Goal: Task Accomplishment & Management: Manage account settings

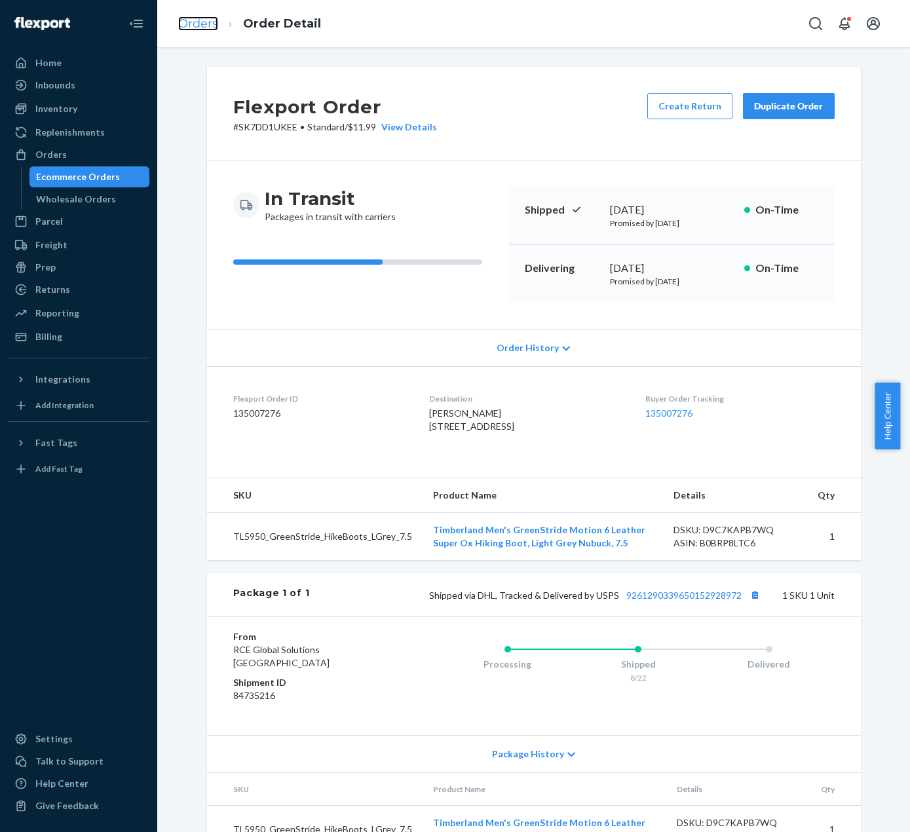
click at [214, 18] on link "Orders" at bounding box center [198, 23] width 40 height 14
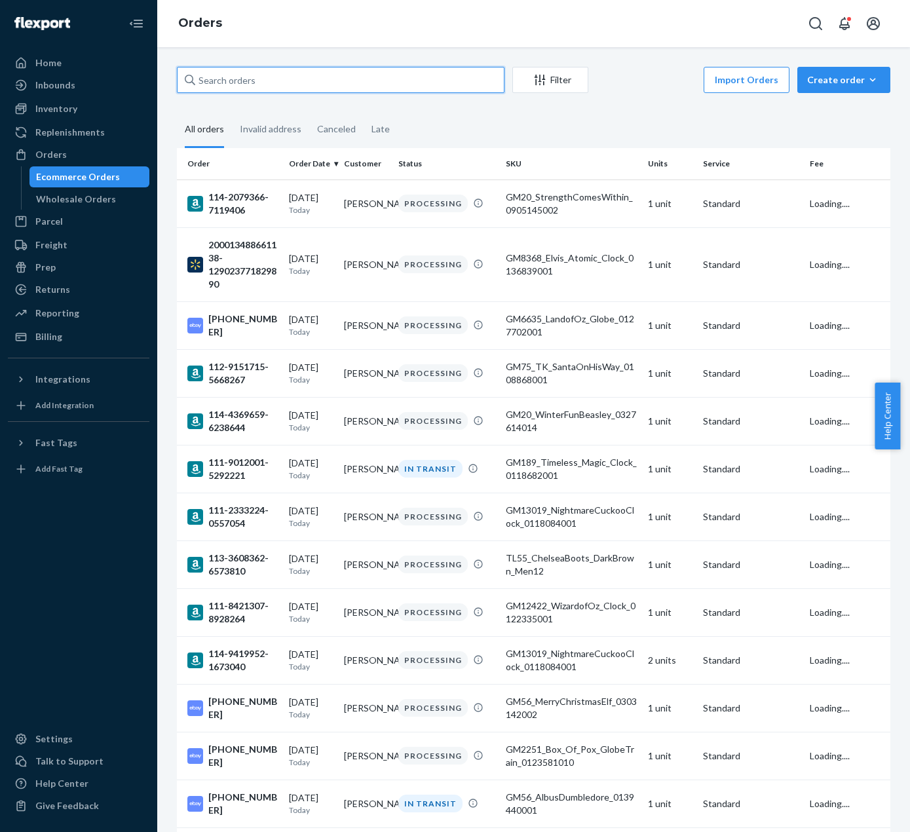
click at [321, 78] on input "text" at bounding box center [341, 80] width 328 height 26
paste input "112-0908694-8857836"
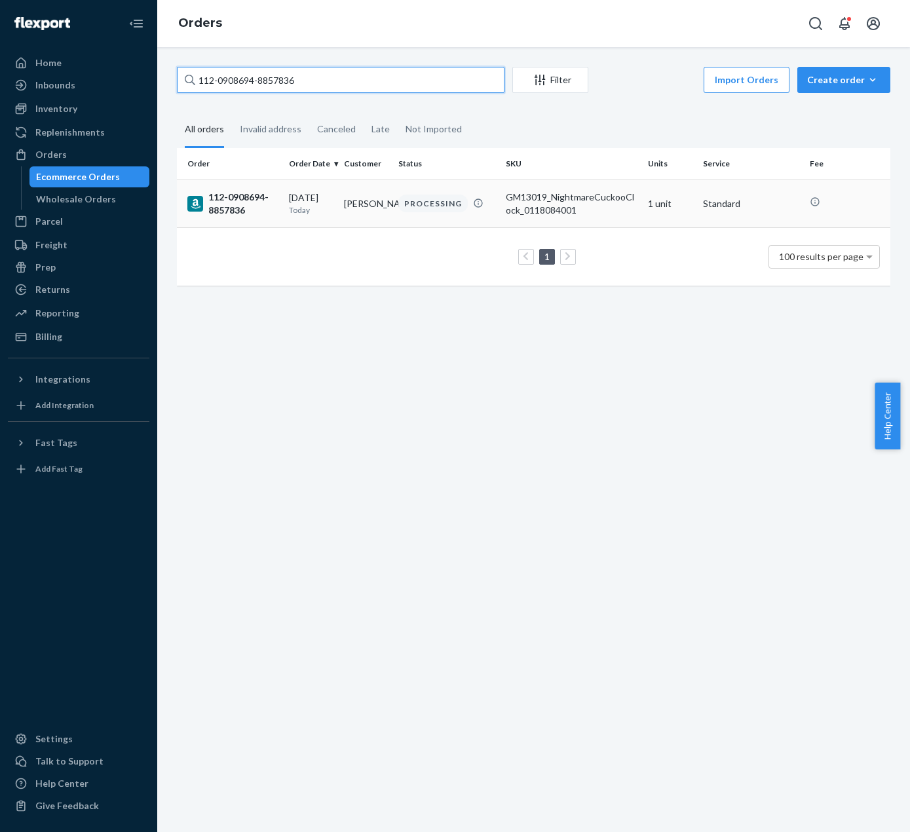
type input "112-0908694-8857836"
click at [389, 192] on td "Greg Austin" at bounding box center [366, 204] width 55 height 48
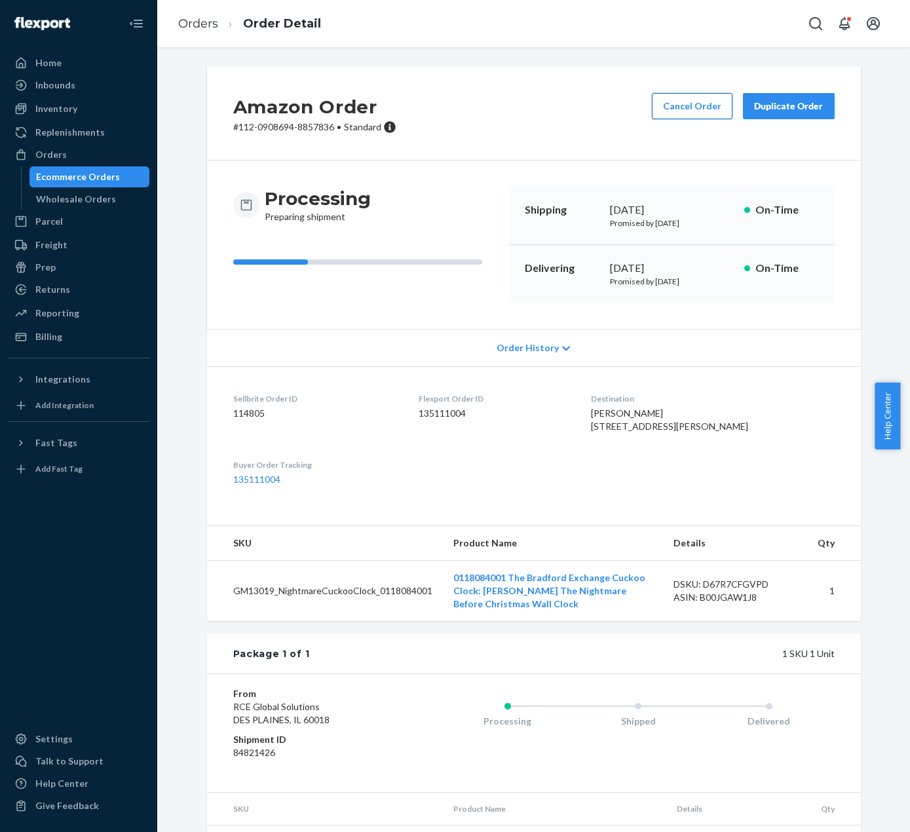
click at [697, 109] on button "Cancel Order" at bounding box center [692, 106] width 81 height 26
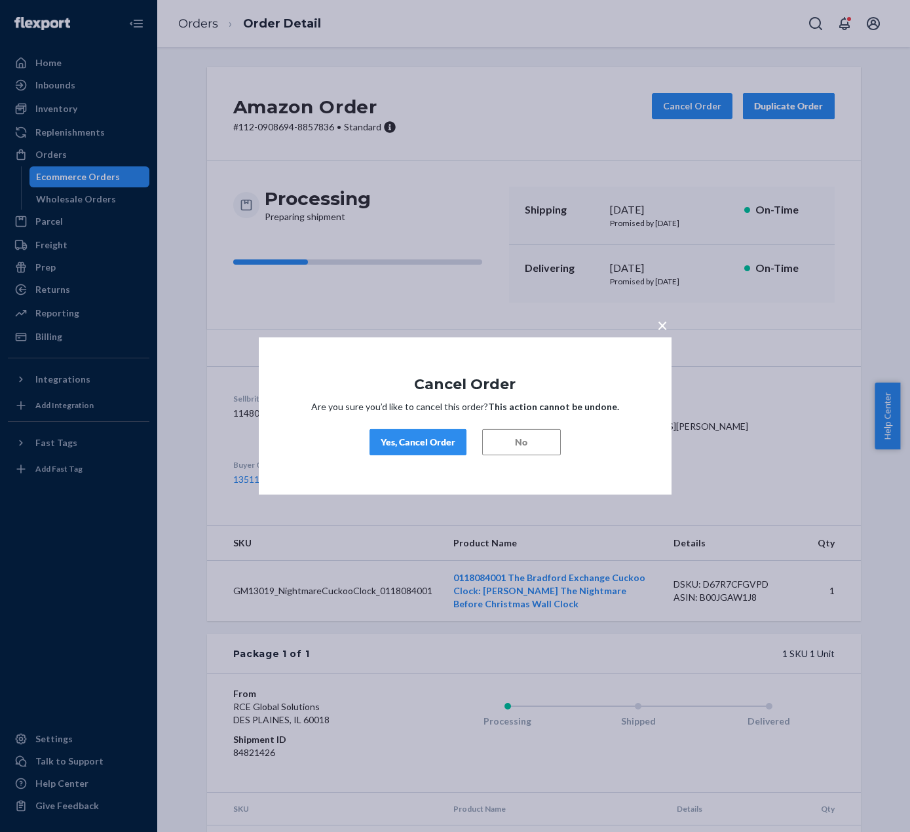
click at [398, 427] on div "× Cancel Order Are you sure you’d like to cancel this order? This action cannot…" at bounding box center [465, 415] width 413 height 157
click at [398, 446] on div "Yes, Cancel Order" at bounding box center [418, 442] width 75 height 13
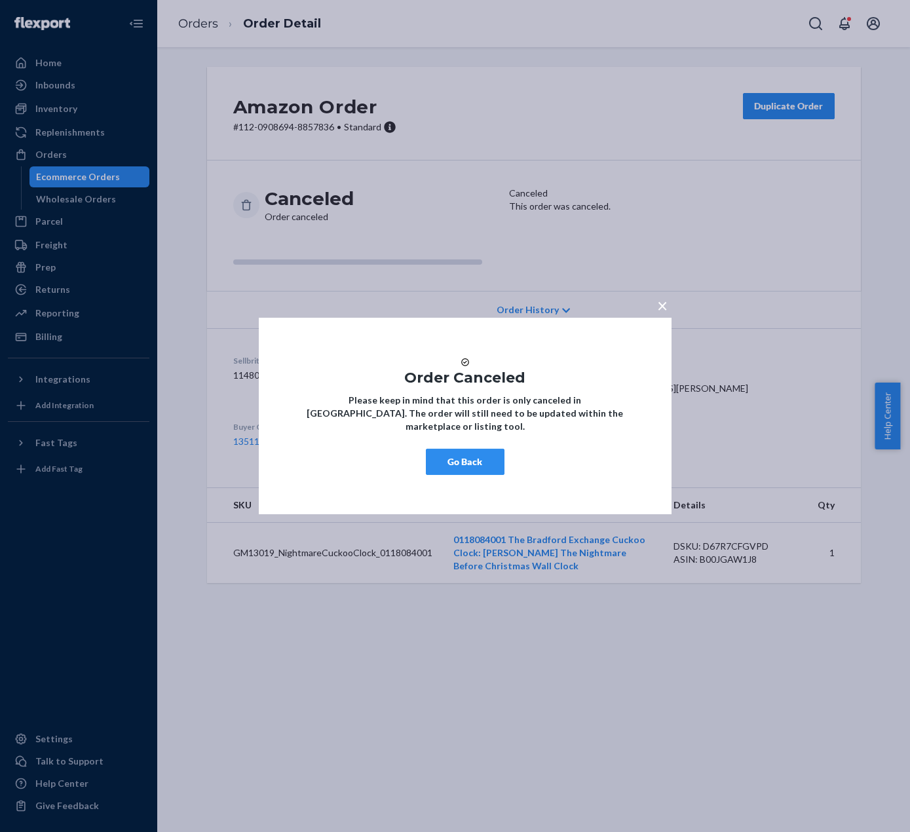
click at [469, 474] on button "Go Back" at bounding box center [465, 462] width 79 height 26
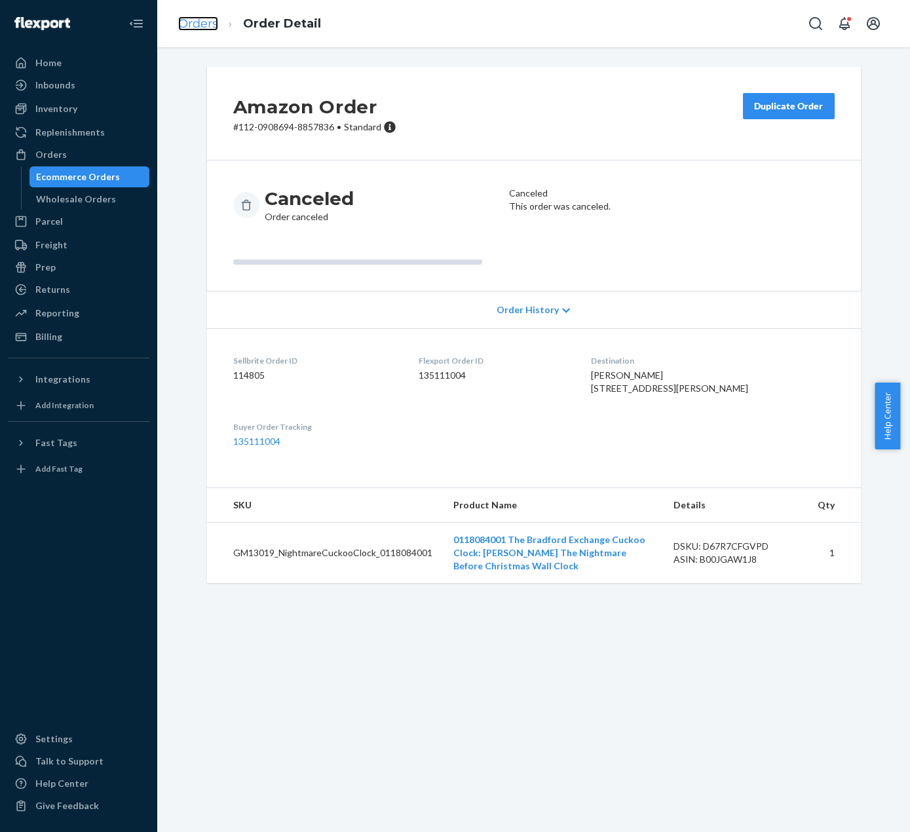
click at [190, 21] on link "Orders" at bounding box center [198, 23] width 40 height 14
